Goal: Check status: Check status

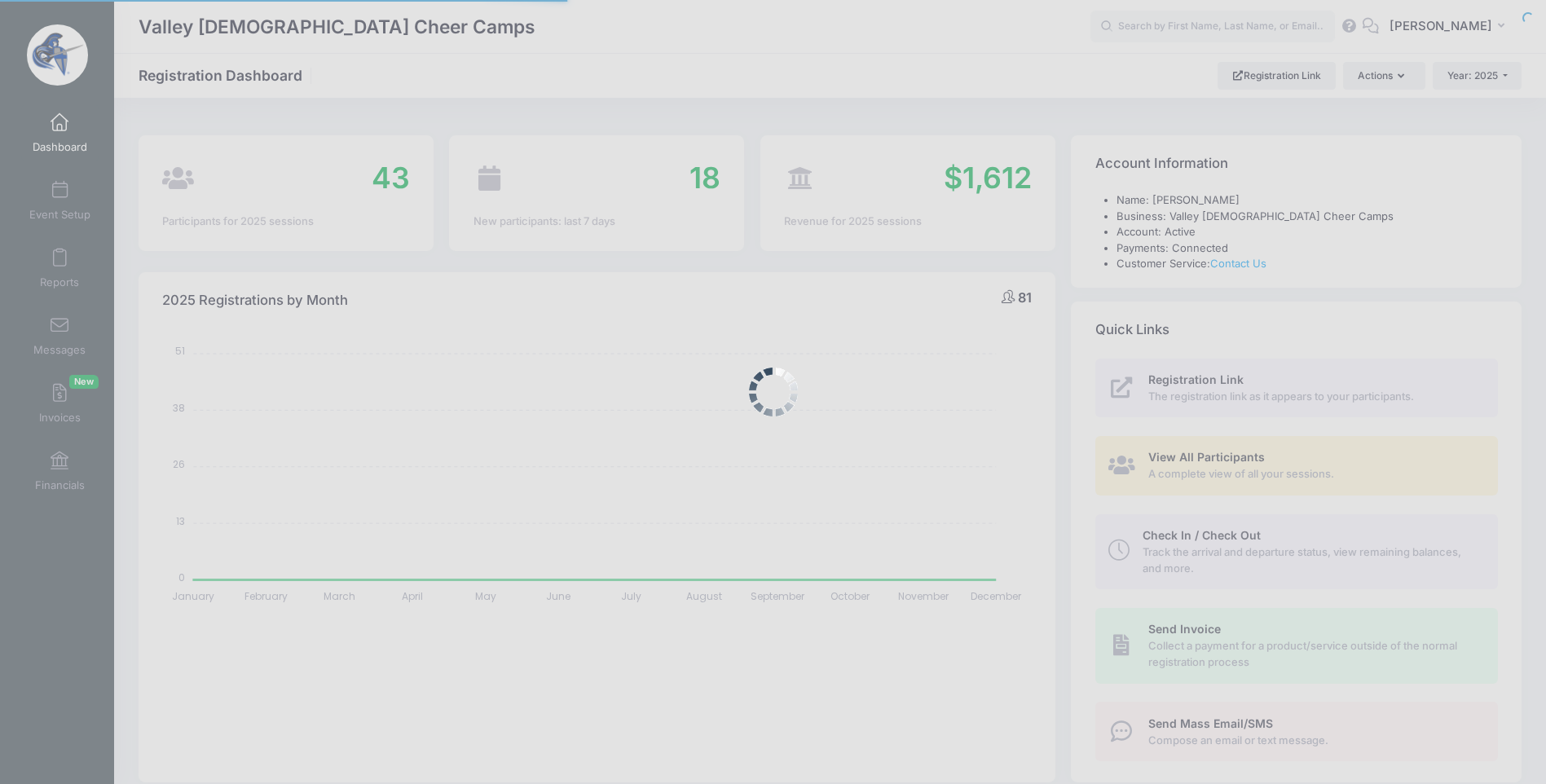
select select
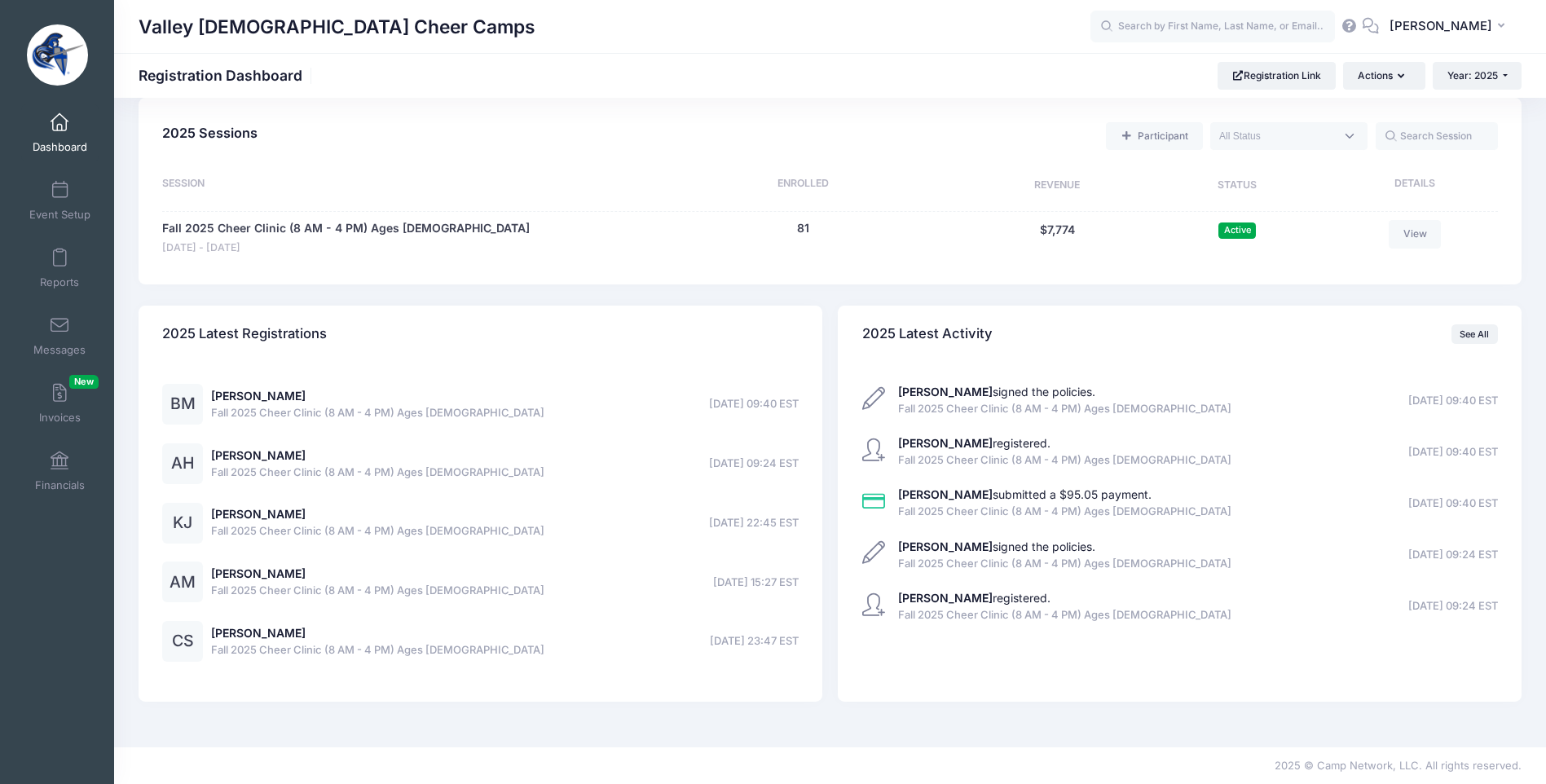
scroll to position [624, 0]
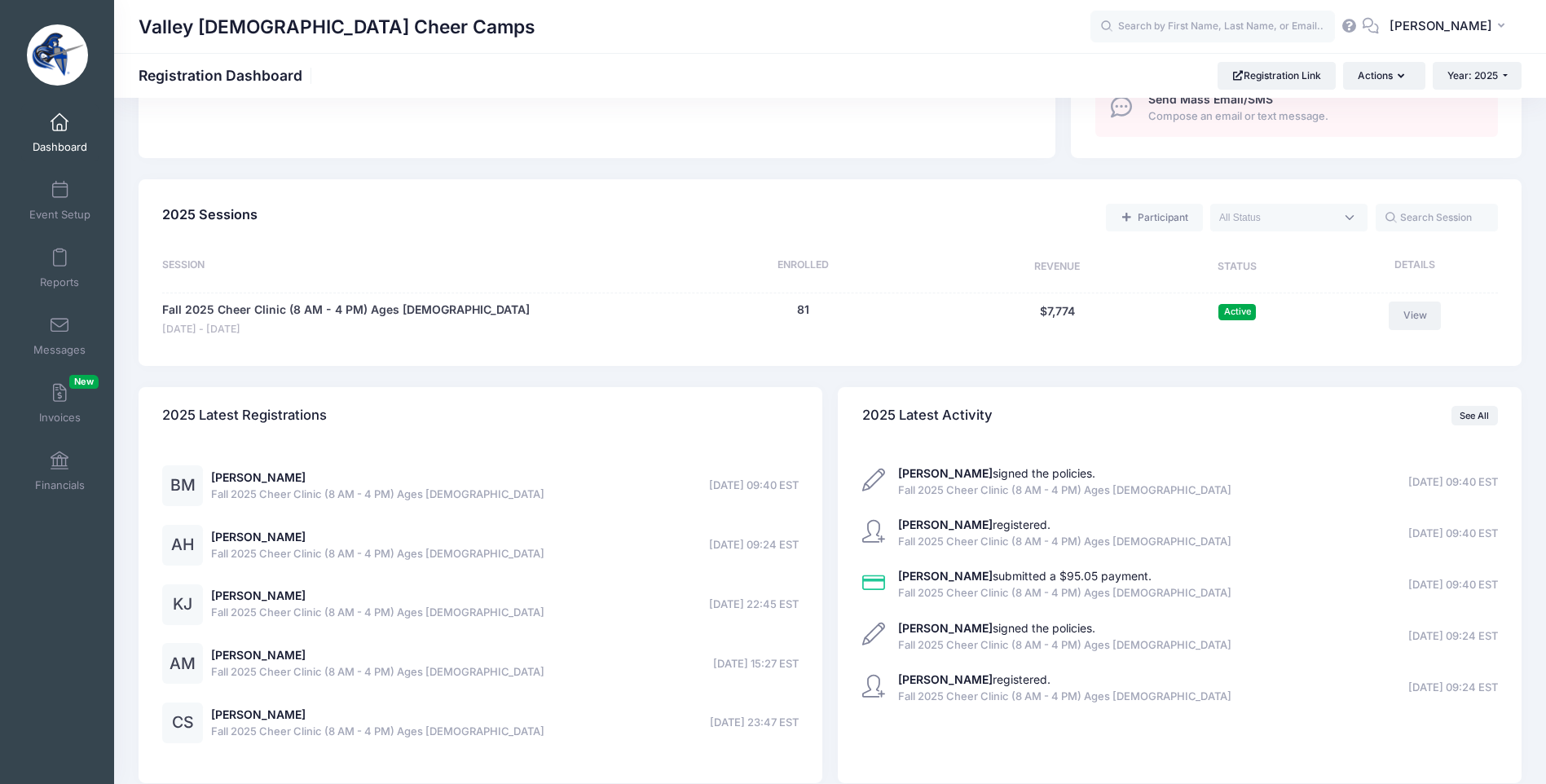
click at [1399, 310] on link "View" at bounding box center [1415, 315] width 52 height 28
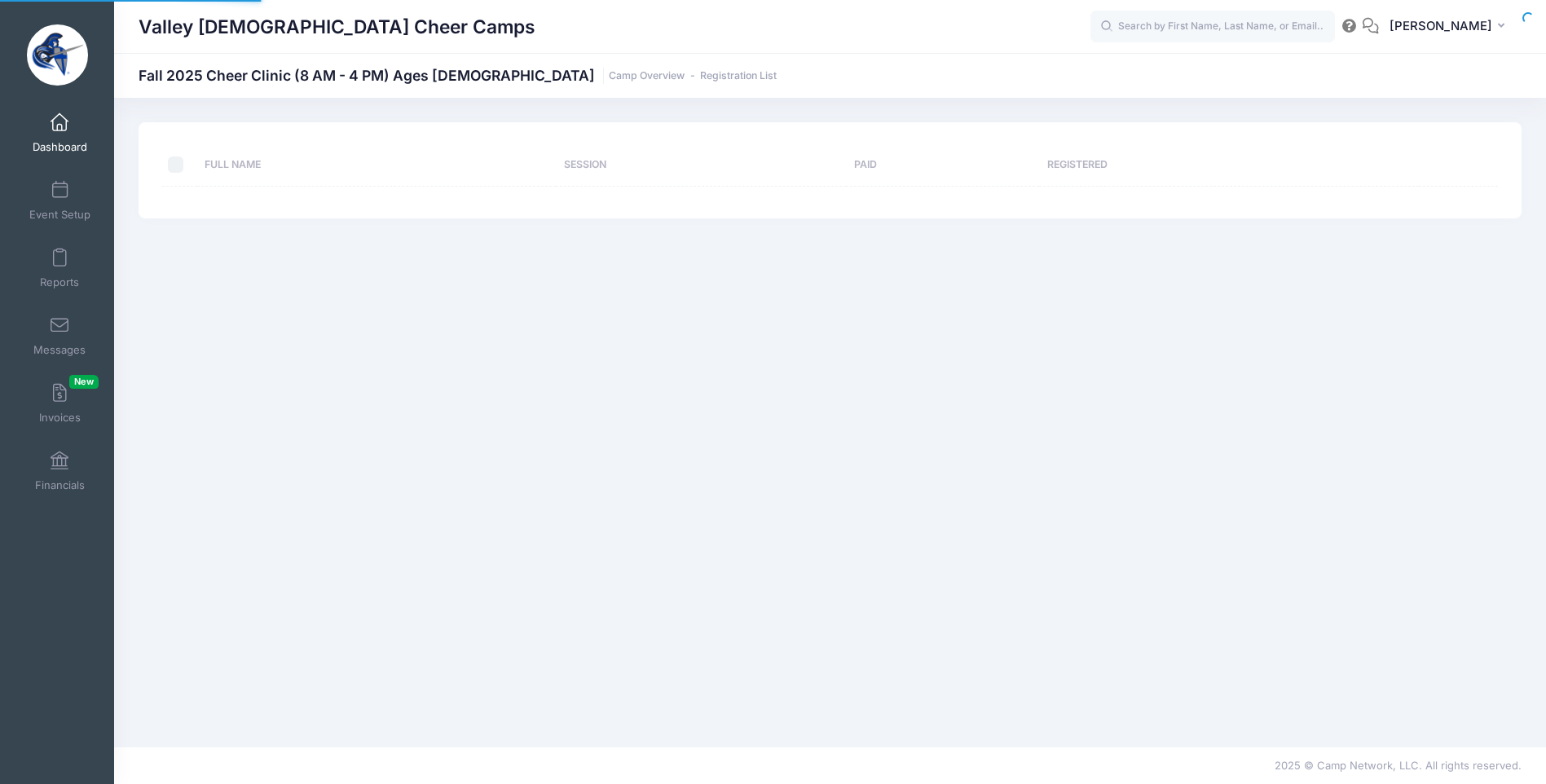
select select "10"
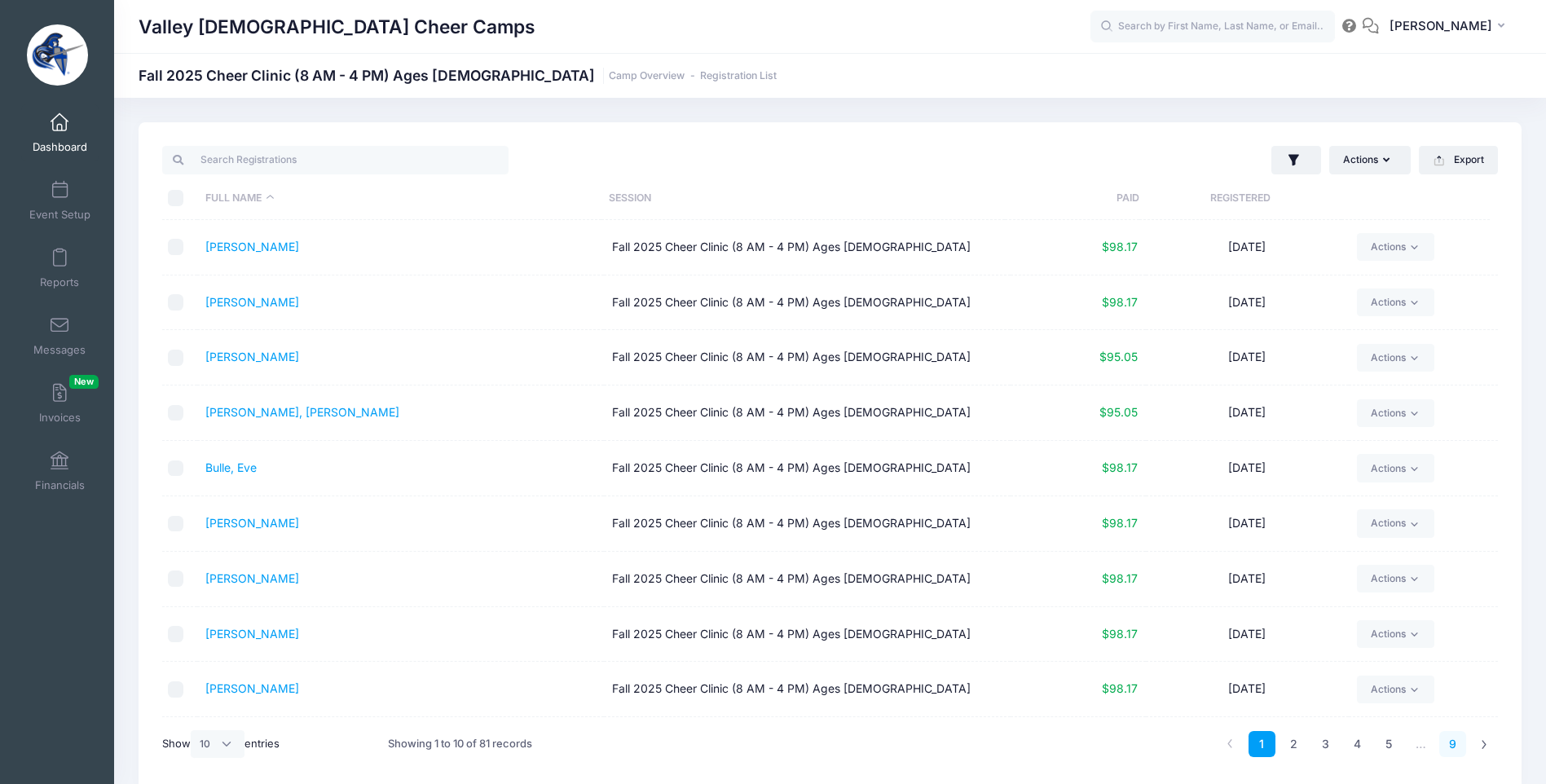
click at [1453, 741] on link "9" at bounding box center [1452, 744] width 27 height 27
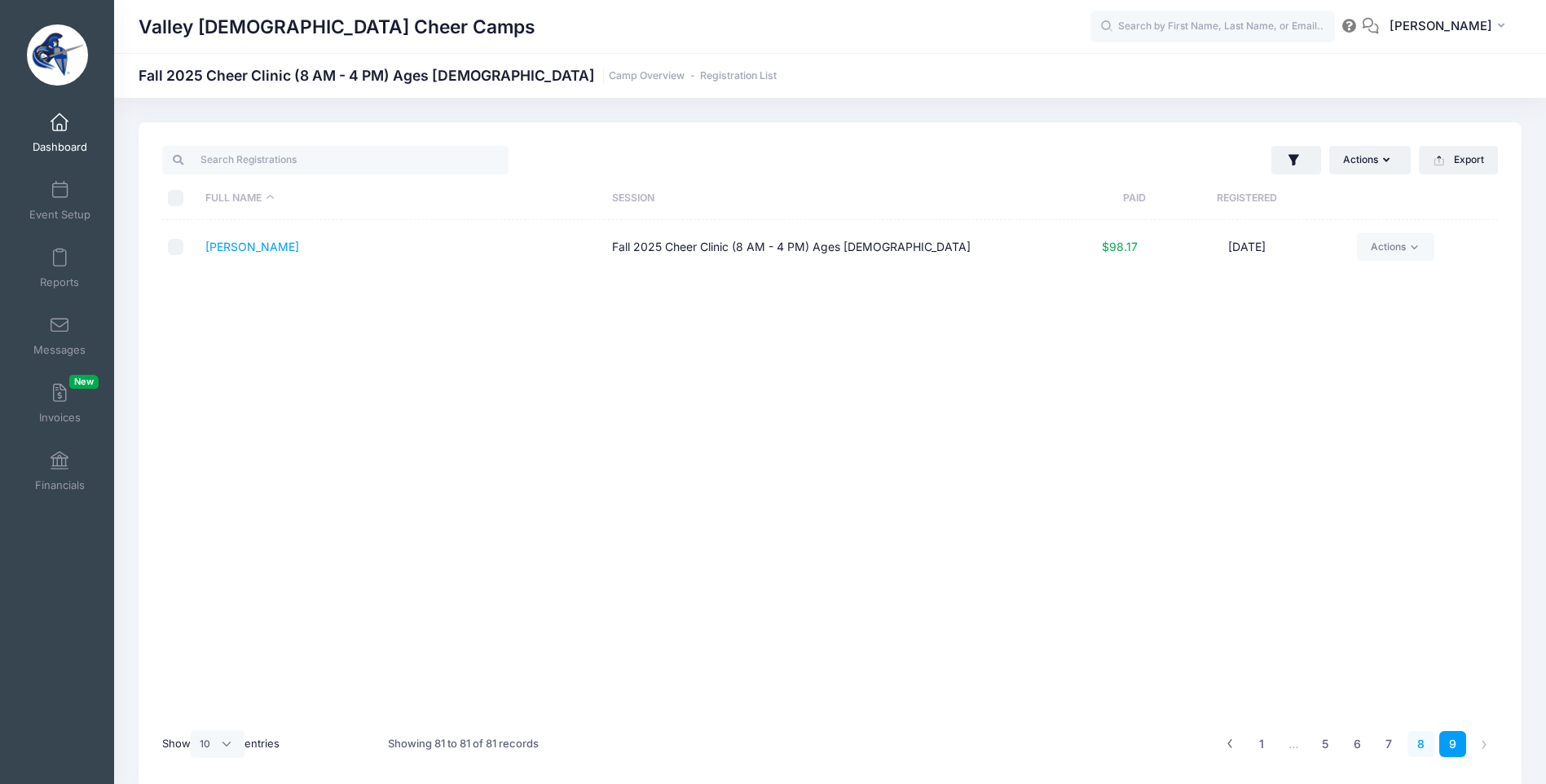
click at [1428, 746] on link "8" at bounding box center [1421, 744] width 27 height 27
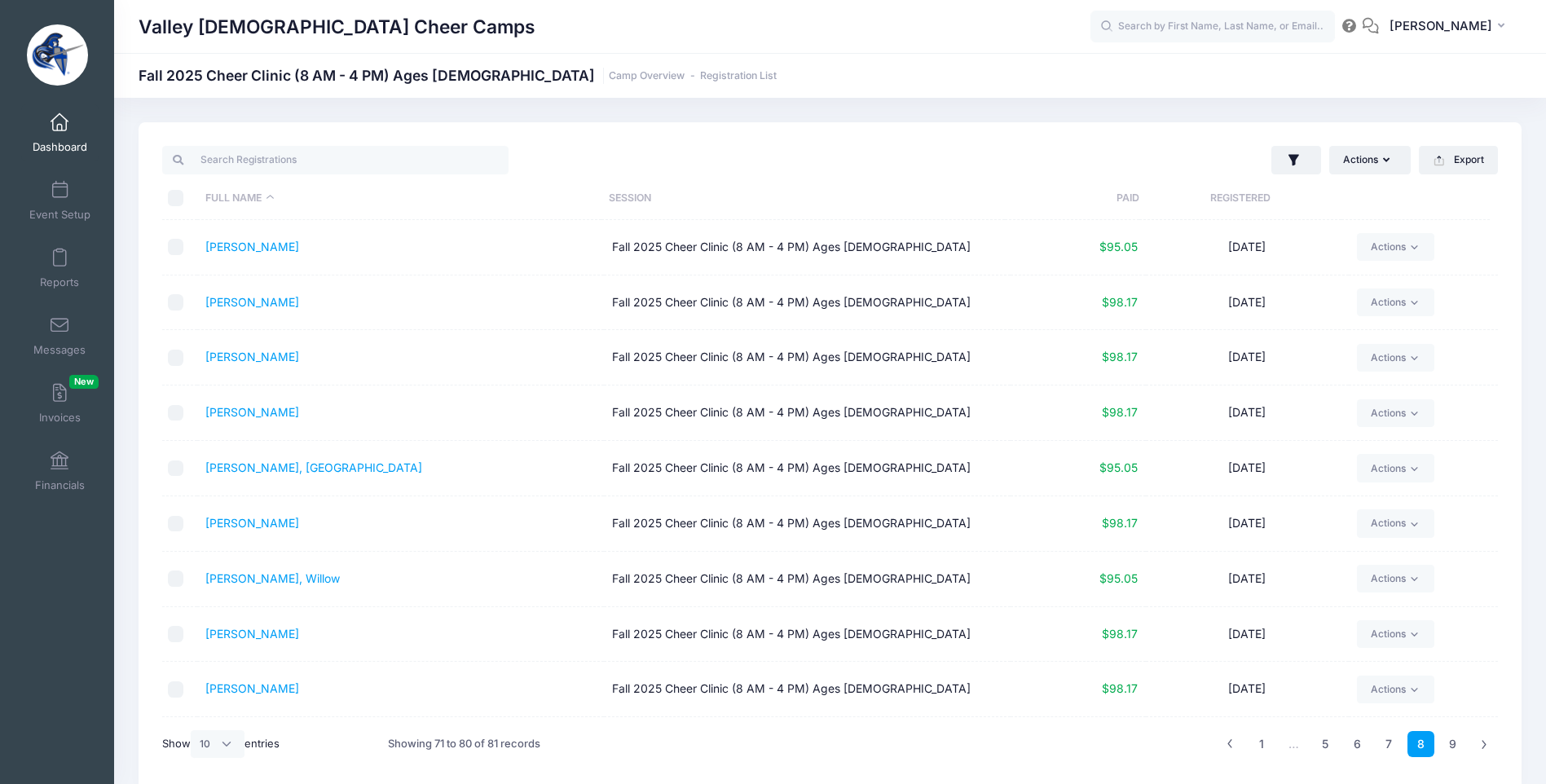
click at [59, 124] on span at bounding box center [59, 123] width 0 height 18
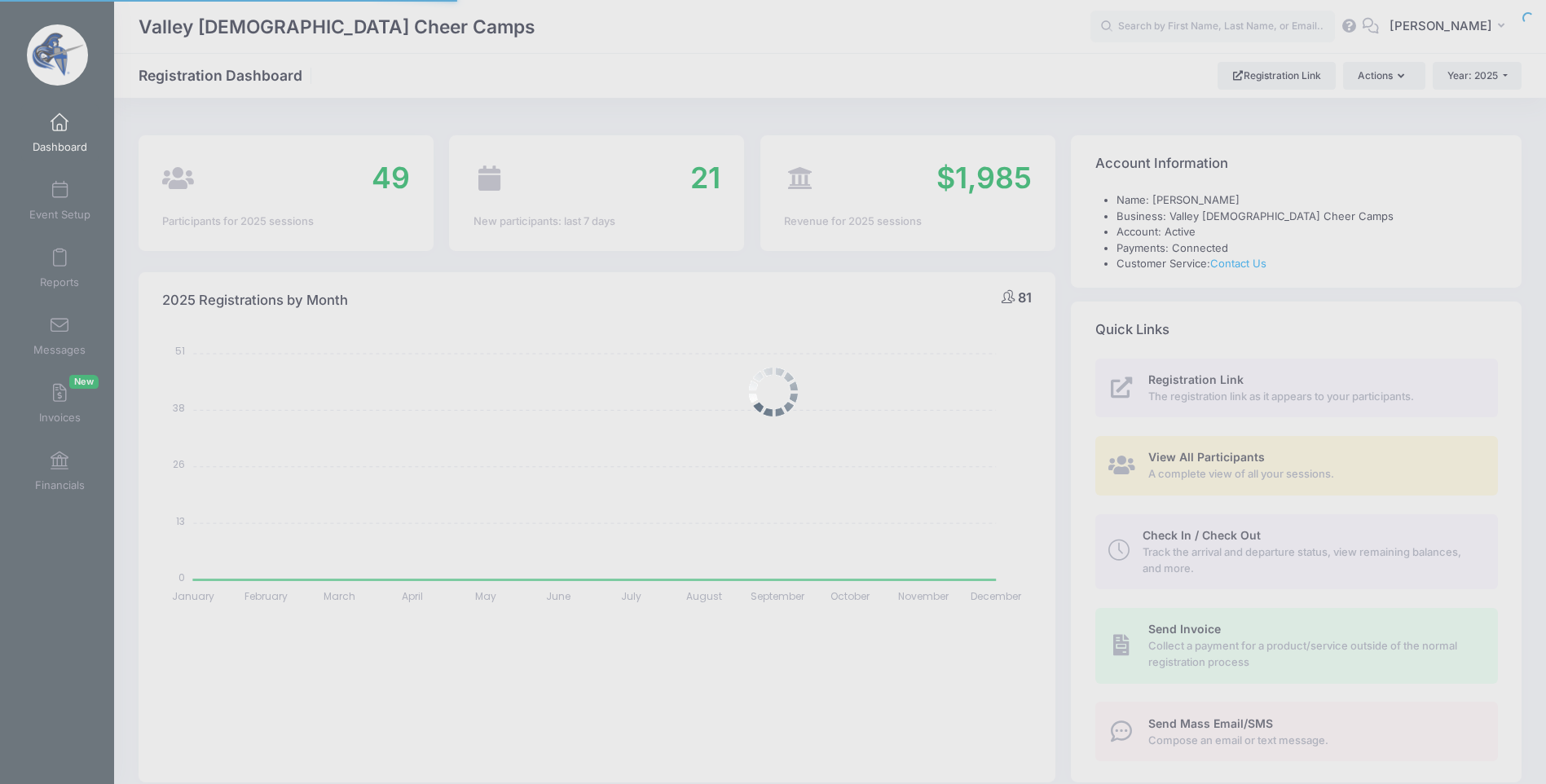
select select
